Goal: Task Accomplishment & Management: Use online tool/utility

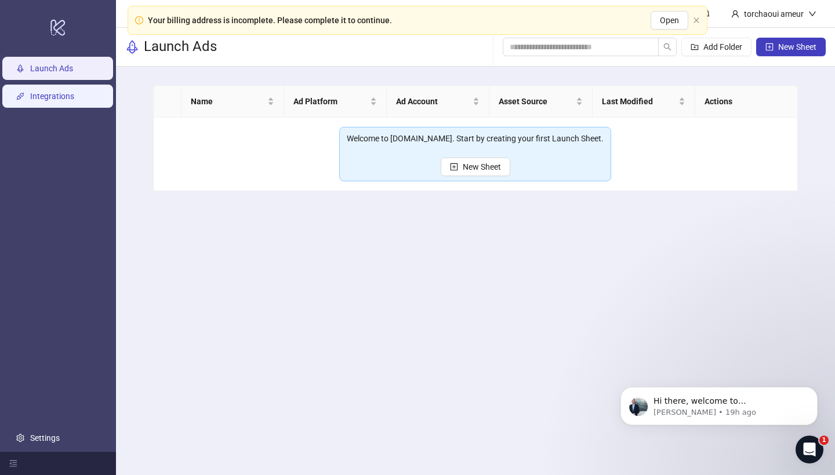
click at [56, 101] on link "Integrations" at bounding box center [52, 96] width 44 height 9
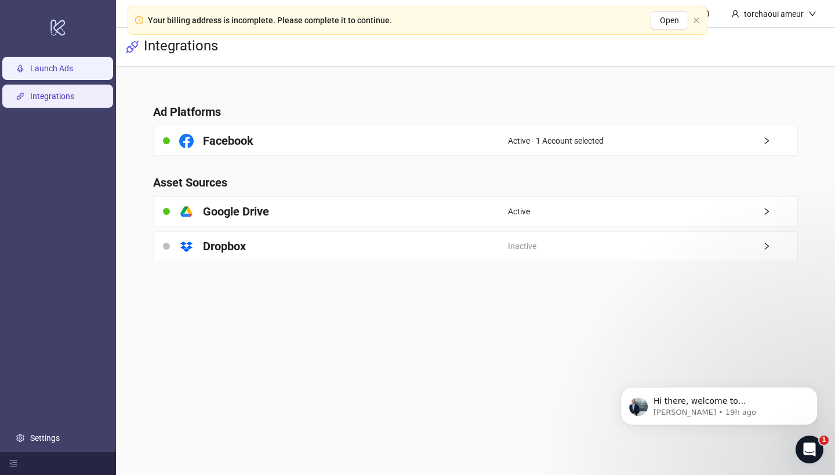
click at [56, 73] on link "Launch Ads" at bounding box center [51, 68] width 43 height 9
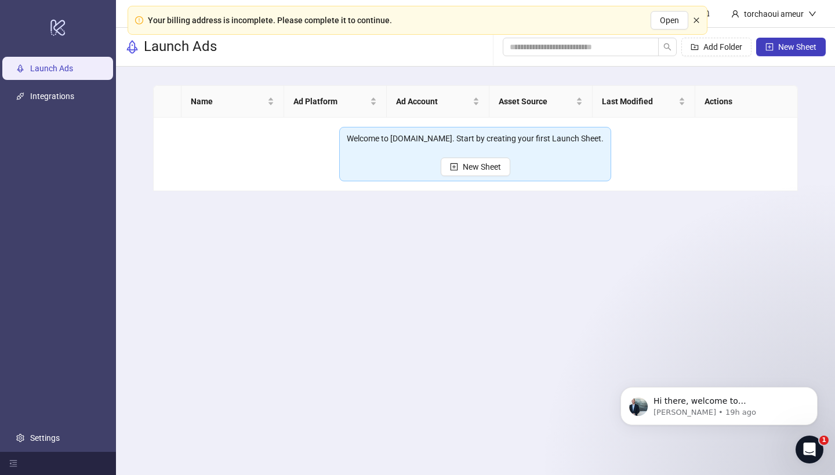
click at [693, 18] on icon "close" at bounding box center [696, 20] width 7 height 7
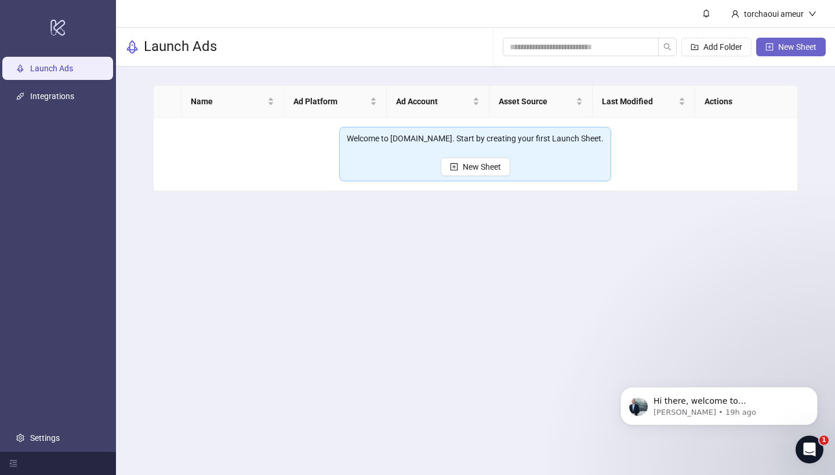
click at [783, 50] on span "New Sheet" at bounding box center [797, 46] width 38 height 9
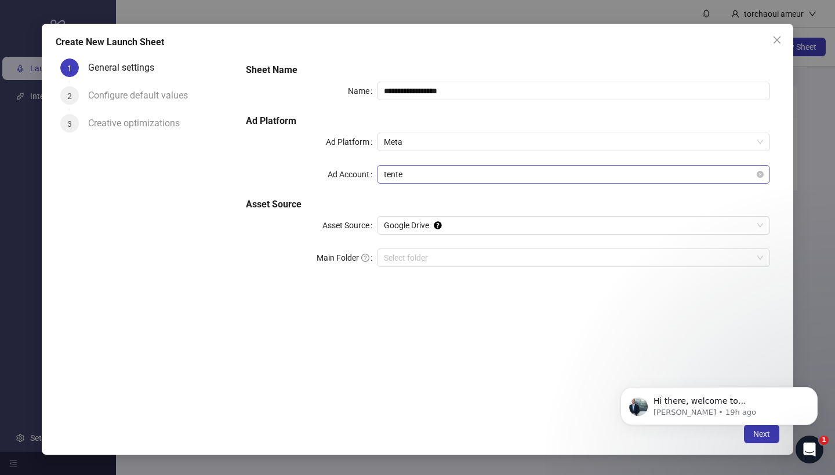
click at [442, 182] on span "tente" at bounding box center [573, 174] width 379 height 17
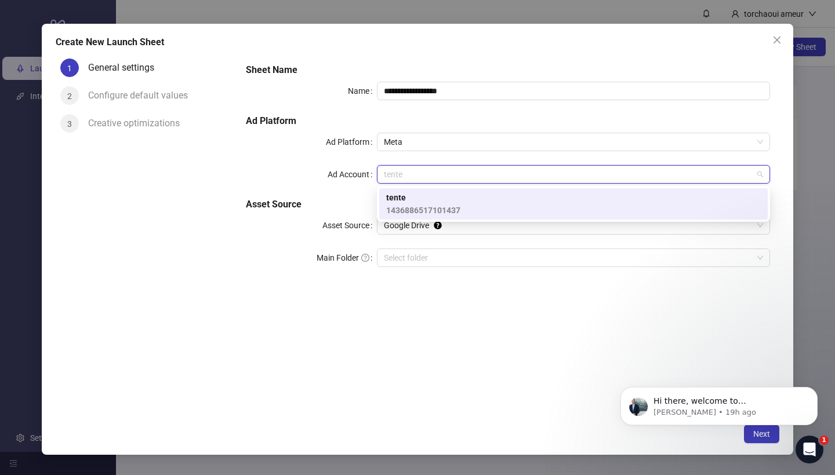
click at [447, 198] on span "tente" at bounding box center [423, 197] width 74 height 13
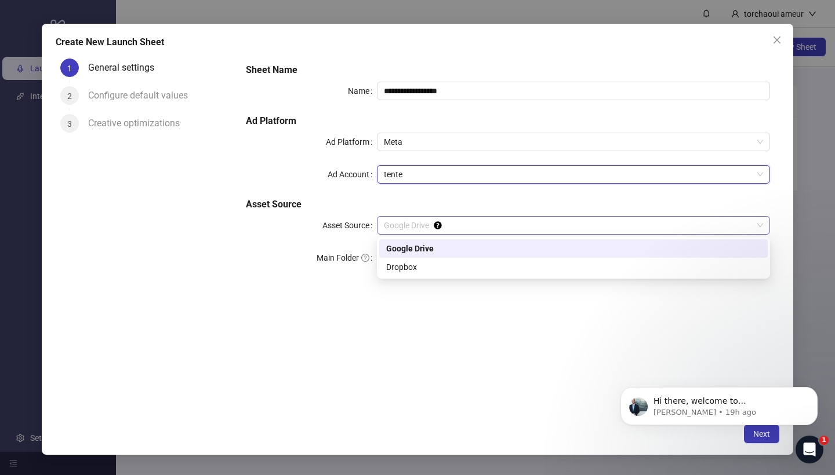
click at [450, 230] on span "Google Drive" at bounding box center [573, 225] width 379 height 17
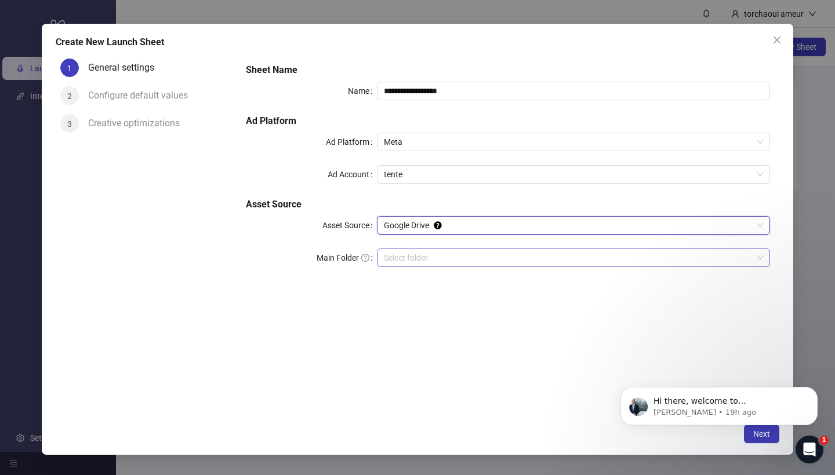
click at [444, 252] on input "Main Folder" at bounding box center [568, 257] width 369 height 17
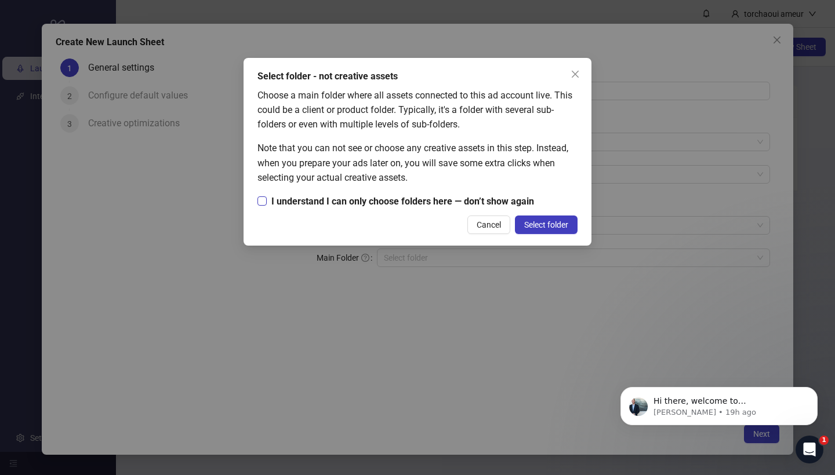
click at [445, 203] on span "I understand I can only choose folders here — don’t show again" at bounding box center [403, 201] width 272 height 14
click at [539, 226] on span "Select folder" at bounding box center [546, 224] width 44 height 9
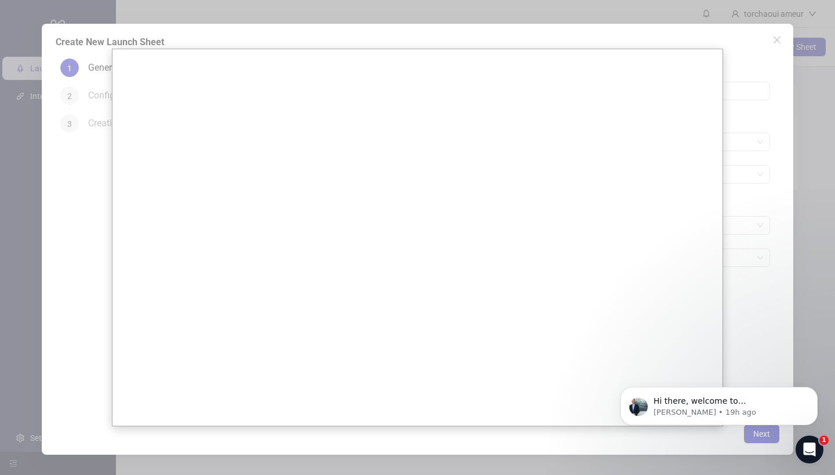
click at [761, 171] on div at bounding box center [417, 237] width 835 height 475
click at [778, 37] on div at bounding box center [417, 237] width 835 height 475
